Goal: Information Seeking & Learning: Learn about a topic

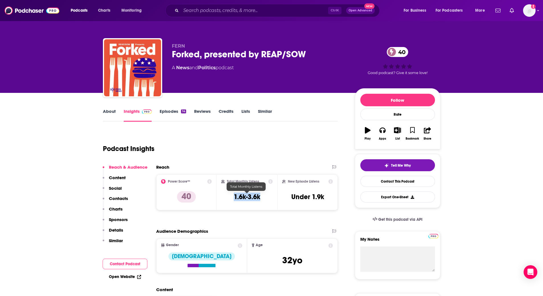
drag, startPoint x: 264, startPoint y: 196, endPoint x: 233, endPoint y: 196, distance: 30.8
click at [233, 196] on div "Total Monthly Listens 1.6k-3.6k" at bounding box center [247, 192] width 52 height 26
copy h3 "1.6k-3.6k"
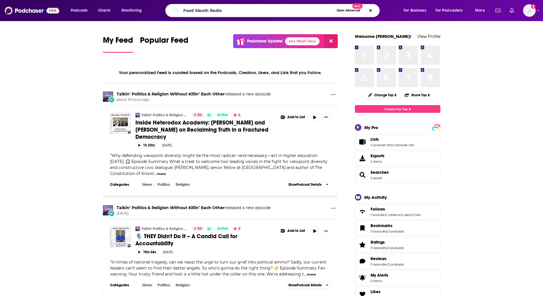
type input "Food Sleuth Radio"
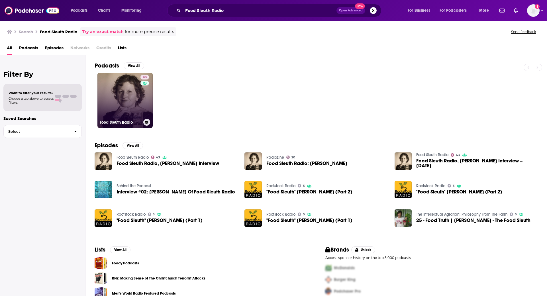
click at [124, 117] on link "43 Food Sleuth Radio" at bounding box center [124, 100] width 55 height 55
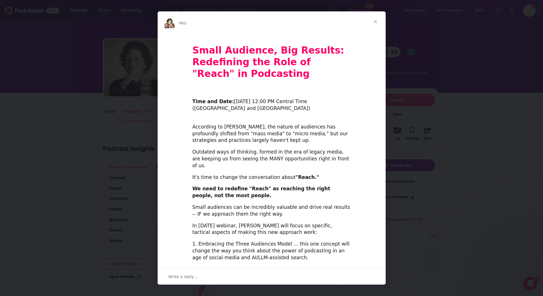
click at [379, 23] on span "Close" at bounding box center [375, 21] width 21 height 21
